Goal: Complete application form

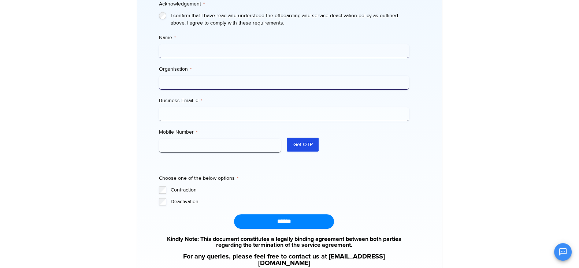
scroll to position [229, 0]
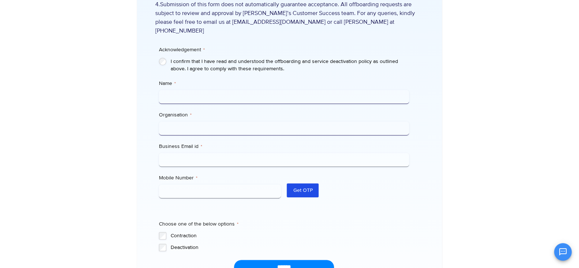
click at [173, 92] on input "Name *" at bounding box center [284, 97] width 250 height 14
click at [182, 92] on input "Name *" at bounding box center [284, 97] width 250 height 14
click at [184, 122] on input "Organisation *" at bounding box center [284, 129] width 250 height 14
click at [196, 153] on input "Business Email id *" at bounding box center [284, 160] width 250 height 14
click at [196, 184] on input "Mobile Number *" at bounding box center [220, 191] width 122 height 14
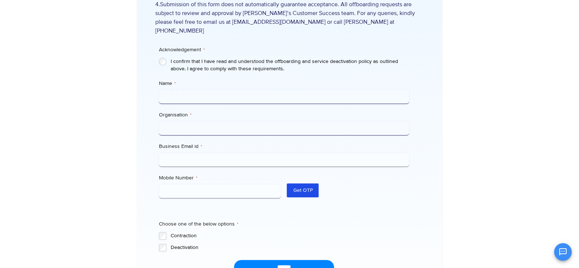
click at [186, 90] on input "Name *" at bounding box center [284, 97] width 250 height 14
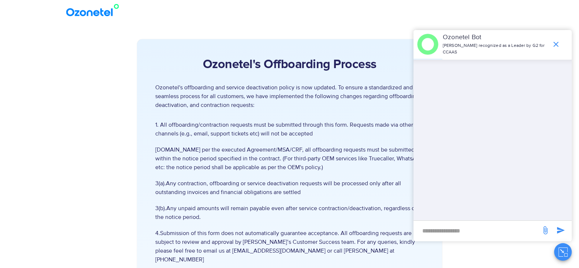
scroll to position [45, 0]
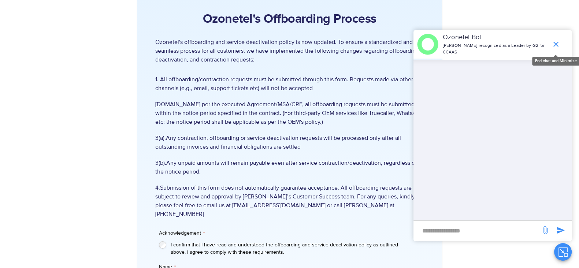
click at [556, 42] on icon "end chat or minimize" at bounding box center [555, 44] width 9 height 9
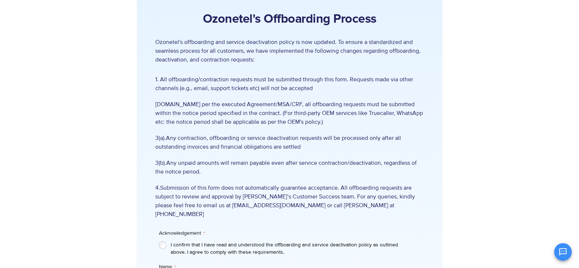
scroll to position [229, 0]
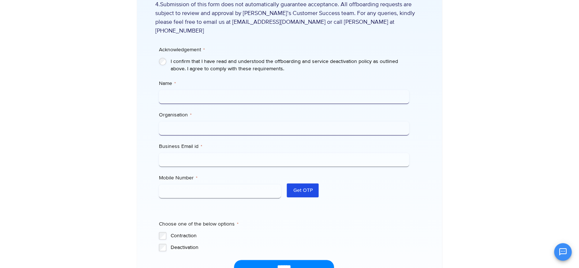
click at [184, 90] on input "Name *" at bounding box center [284, 97] width 250 height 14
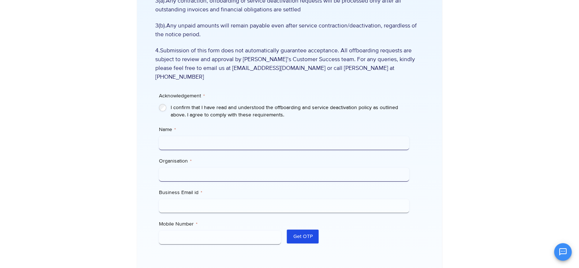
click at [495, 180] on div at bounding box center [480, 123] width 76 height 533
click at [510, 140] on div at bounding box center [480, 123] width 76 height 533
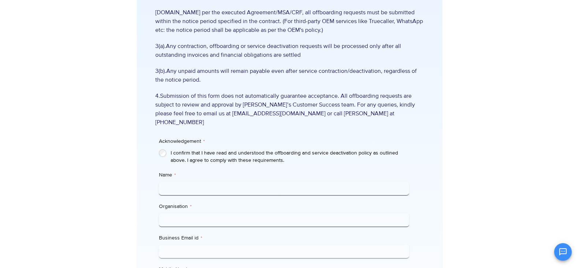
scroll to position [91, 0]
